Goal: Find specific page/section: Find specific page/section

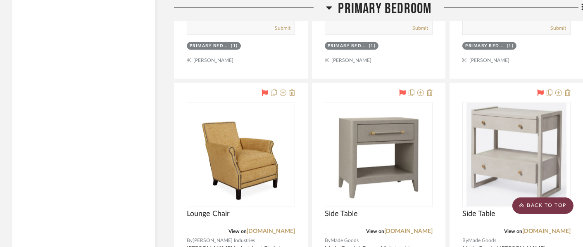
click at [533, 205] on scroll-to-top-button "BACK TO TOP" at bounding box center [542, 205] width 61 height 17
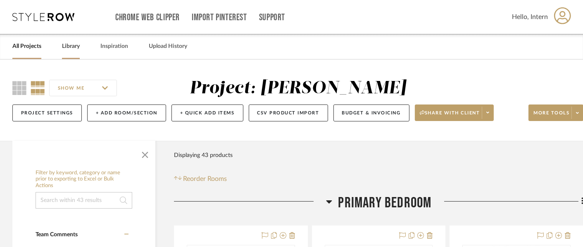
click at [72, 47] on link "Library" at bounding box center [71, 46] width 18 height 11
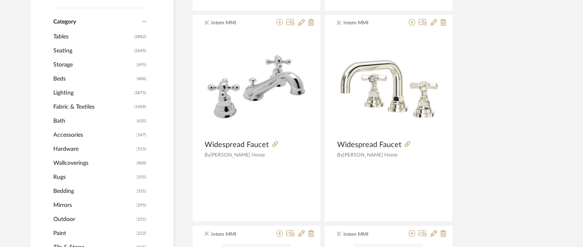
scroll to position [275, 0]
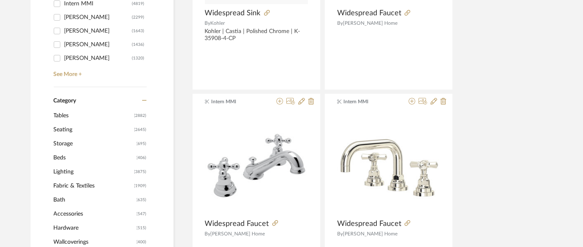
click at [71, 143] on span "Storage" at bounding box center [94, 144] width 81 height 14
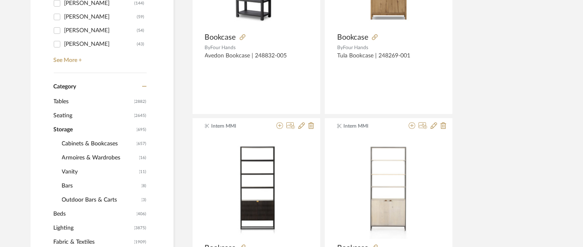
scroll to position [274, 0]
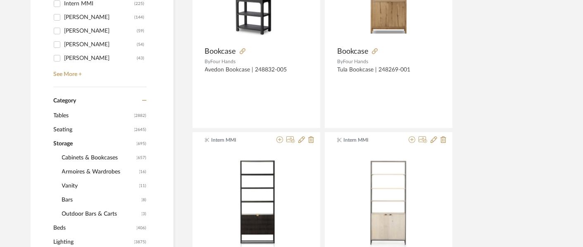
click at [104, 155] on span "Cabinets & Bookcases" at bounding box center [98, 158] width 73 height 14
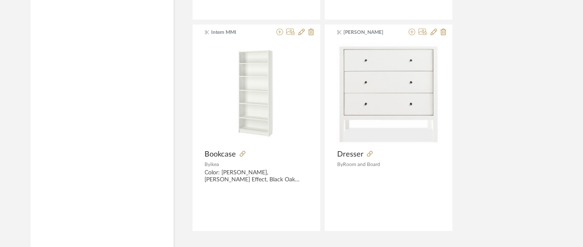
scroll to position [3830, 0]
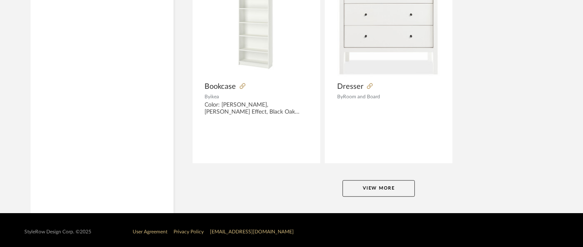
click at [387, 184] on button "View More" at bounding box center [378, 188] width 72 height 17
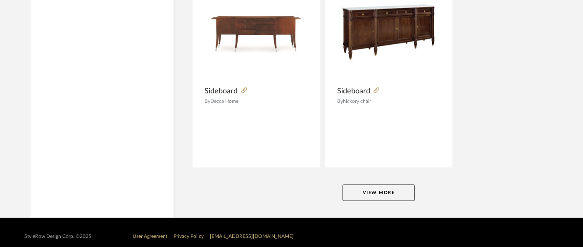
scroll to position [7629, 0]
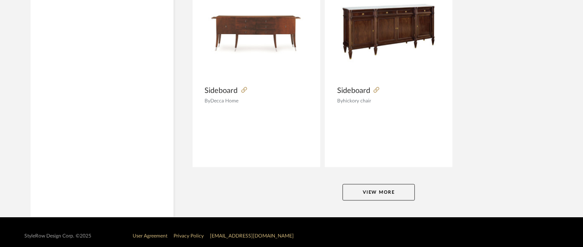
click at [386, 184] on button "View More" at bounding box center [378, 192] width 72 height 17
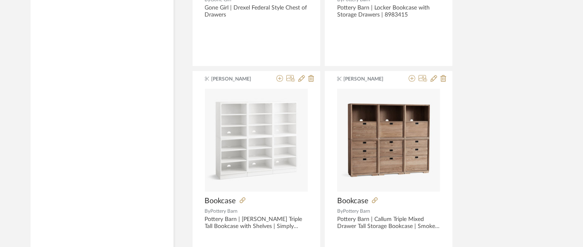
scroll to position [11393, 0]
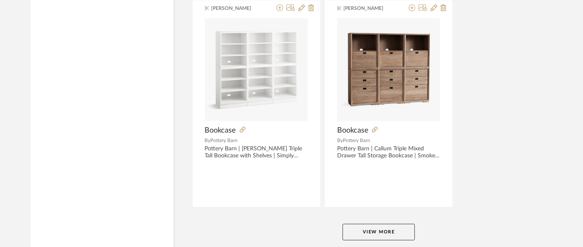
click at [373, 224] on button "View More" at bounding box center [378, 232] width 72 height 17
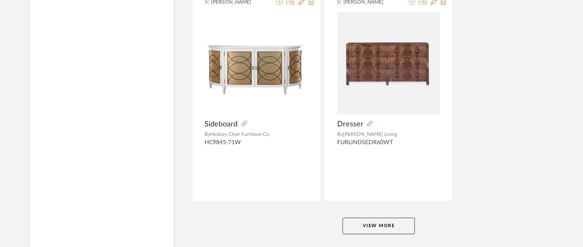
scroll to position [15228, 0]
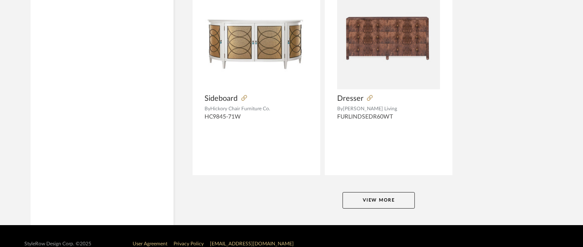
click at [368, 192] on button "View More" at bounding box center [378, 200] width 72 height 17
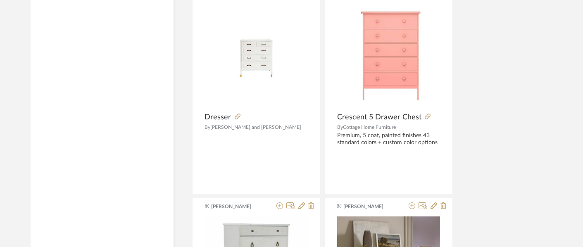
scroll to position [15687, 0]
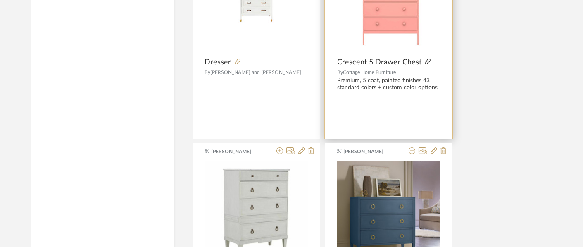
click at [425, 59] on icon at bounding box center [428, 62] width 6 height 6
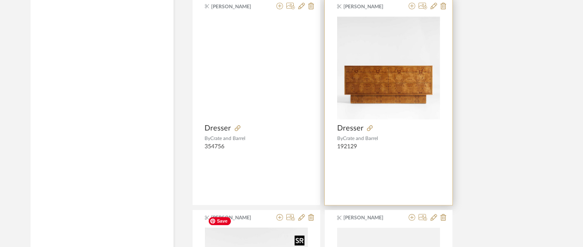
scroll to position [13667, 0]
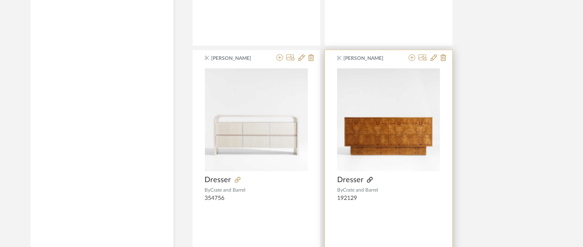
click at [369, 177] on icon at bounding box center [370, 180] width 6 height 6
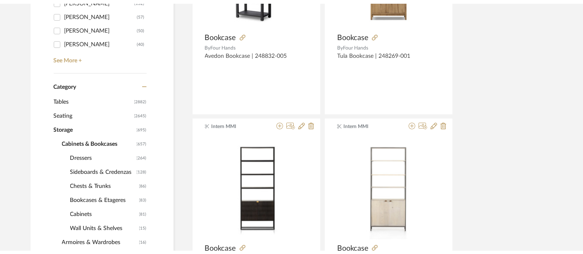
scroll to position [0, 0]
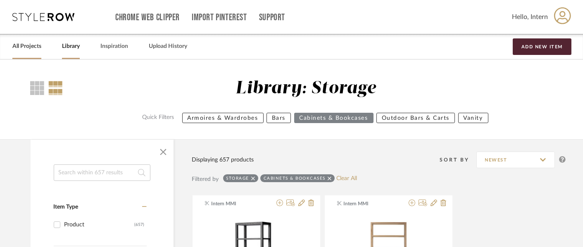
click at [21, 45] on link "All Projects" at bounding box center [26, 46] width 29 height 11
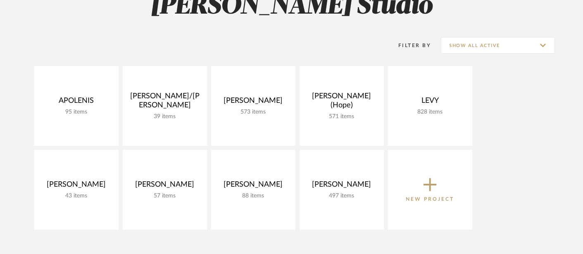
scroll to position [138, 0]
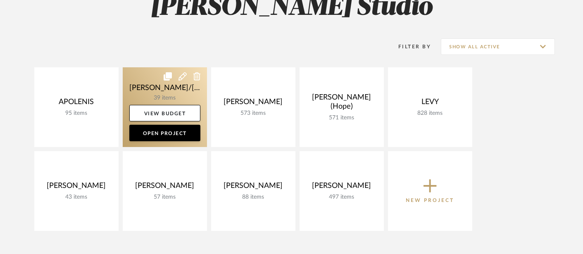
click at [183, 89] on link at bounding box center [165, 107] width 84 height 80
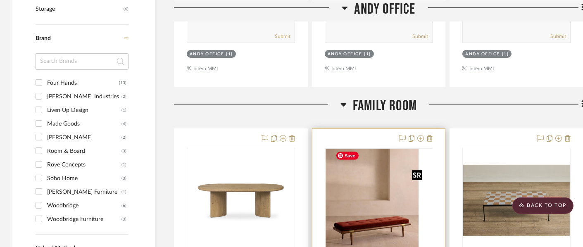
scroll to position [413, 0]
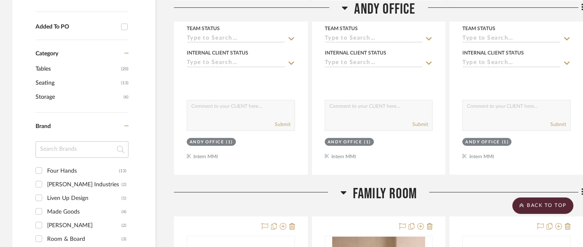
click at [390, 194] on span "Family Room" at bounding box center [385, 194] width 64 height 18
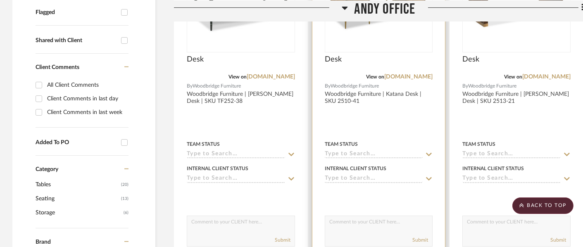
scroll to position [229, 0]
